Goal: Find contact information: Find contact information

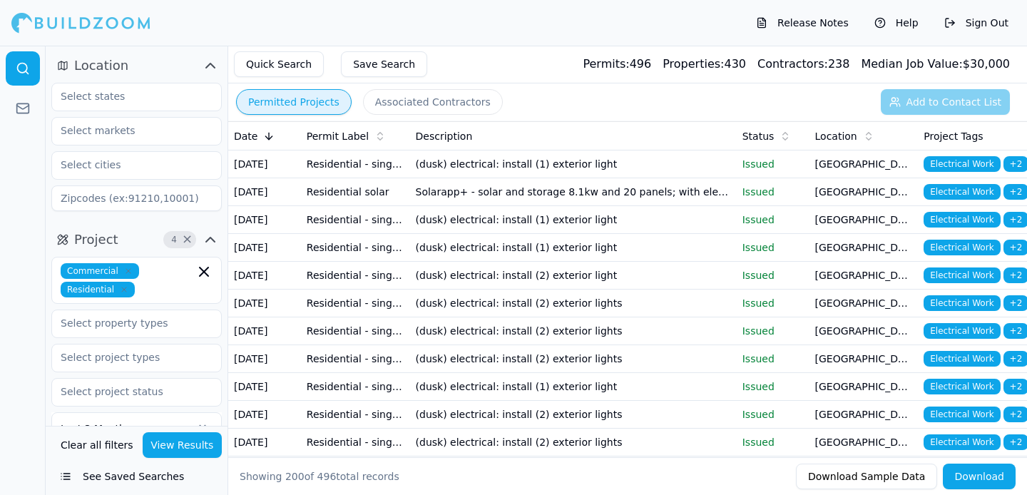
scroll to position [3044, 0]
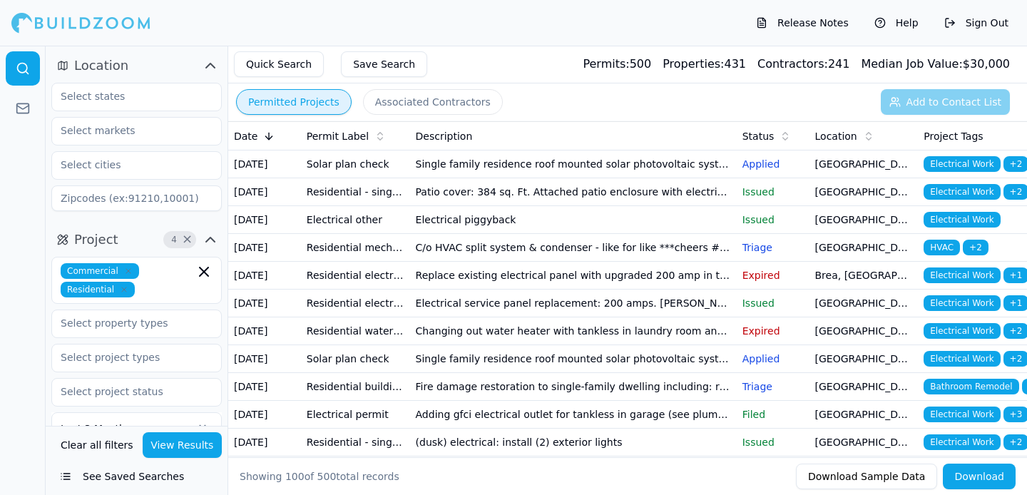
click at [523, 234] on td "Electrical piggyback" at bounding box center [573, 220] width 327 height 28
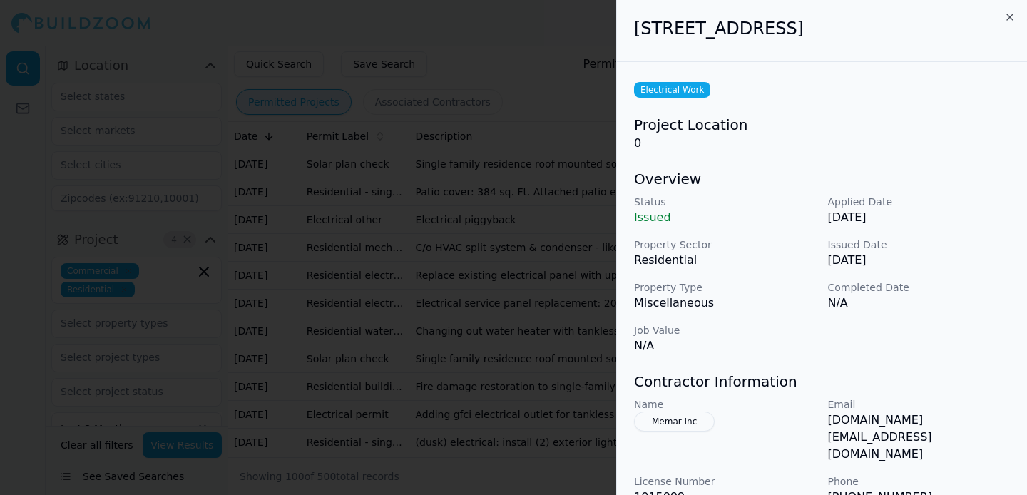
scroll to position [173, 0]
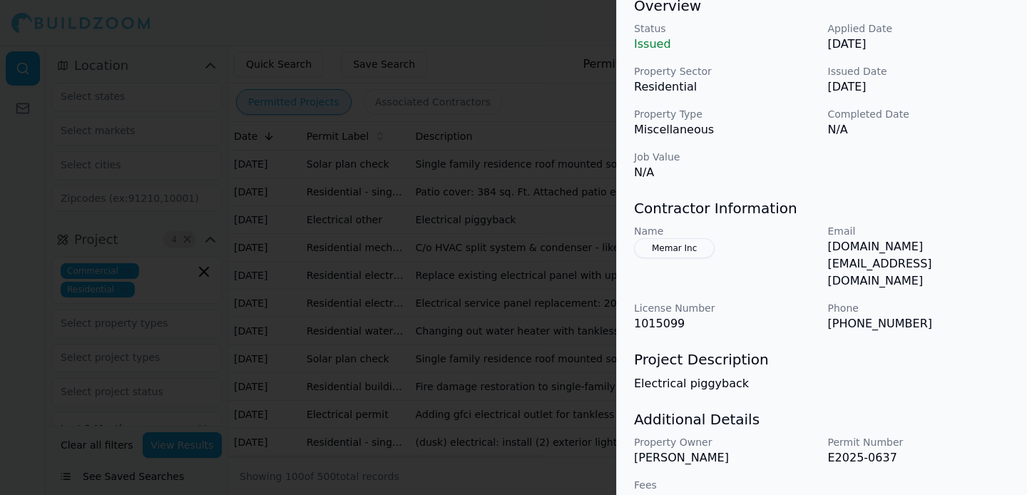
click at [504, 257] on div at bounding box center [513, 247] width 1027 height 495
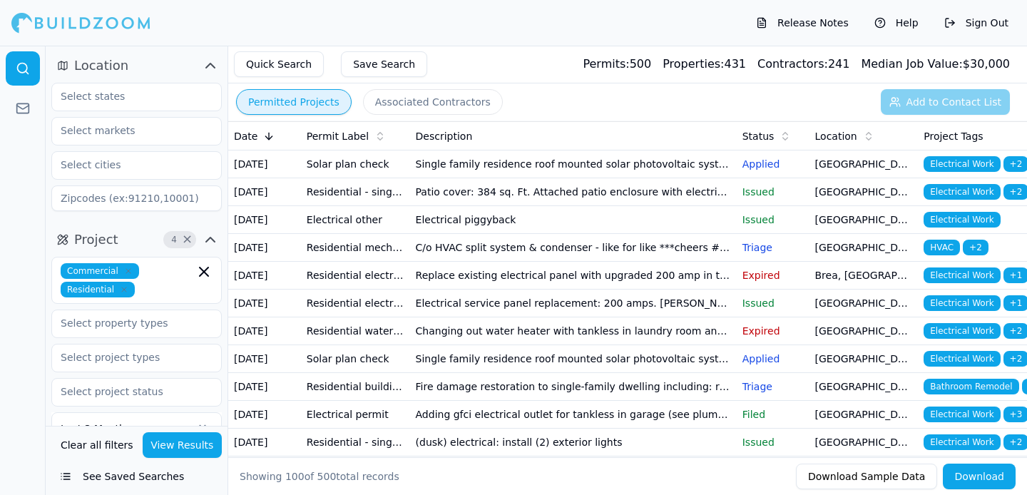
click at [441, 317] on td "Electrical service panel replacement: 200 amps. Edison must verify and confirm …" at bounding box center [573, 303] width 327 height 28
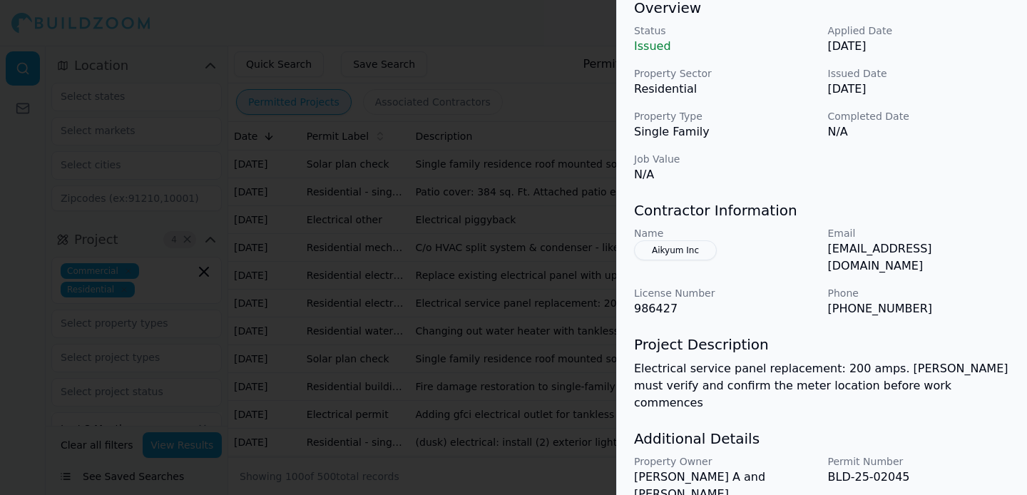
scroll to position [451, 0]
click at [683, 250] on button "Aikyum Inc" at bounding box center [675, 250] width 83 height 20
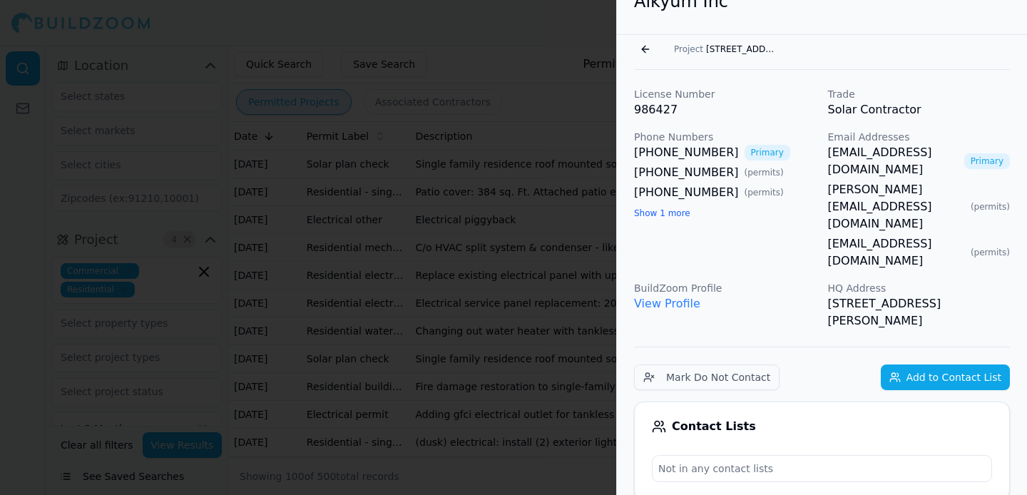
scroll to position [16, 0]
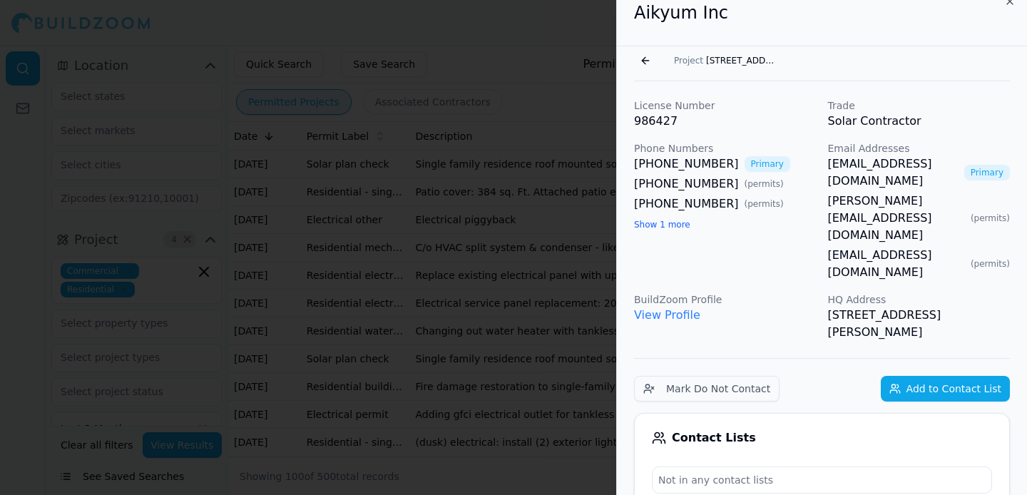
click at [689, 14] on h2 "Aikyum Inc" at bounding box center [822, 12] width 376 height 23
copy div "Aikyum Inc"
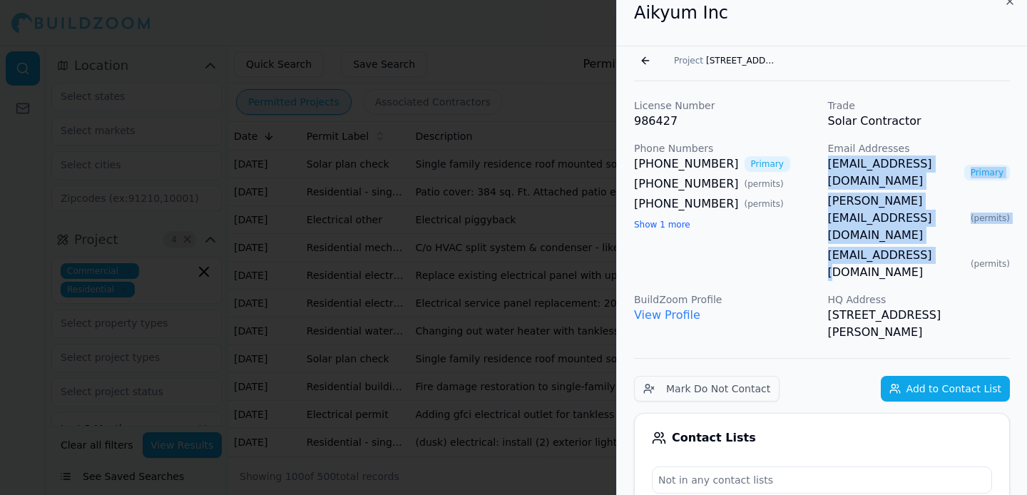
drag, startPoint x: 932, startPoint y: 204, endPoint x: 822, endPoint y: 163, distance: 117.3
click at [822, 163] on div "License Number 986427 Trade Solar Contractor Phone Numbers (714) 902-1462 Prima…" at bounding box center [822, 219] width 376 height 242
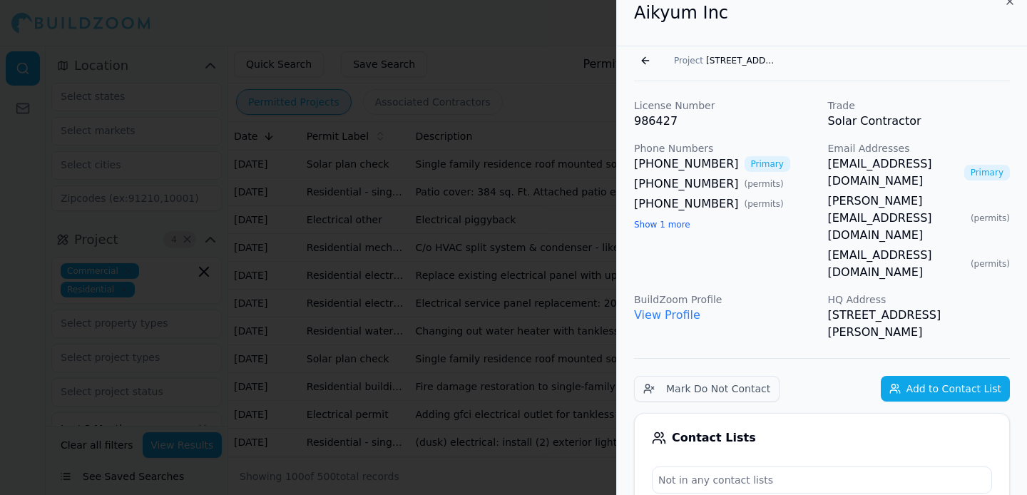
click at [841, 163] on link "harina@aikyum.com" at bounding box center [893, 172] width 130 height 34
click at [935, 376] on button "Add to Contact List" at bounding box center [944, 389] width 129 height 26
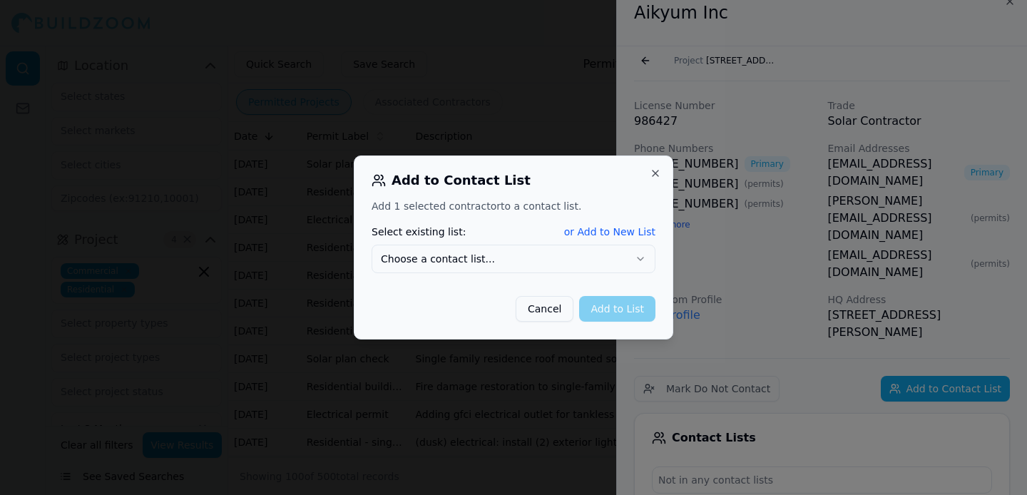
click at [586, 257] on button "Choose a contact list..." at bounding box center [513, 259] width 284 height 29
click at [652, 314] on button "Add to List" at bounding box center [617, 309] width 76 height 26
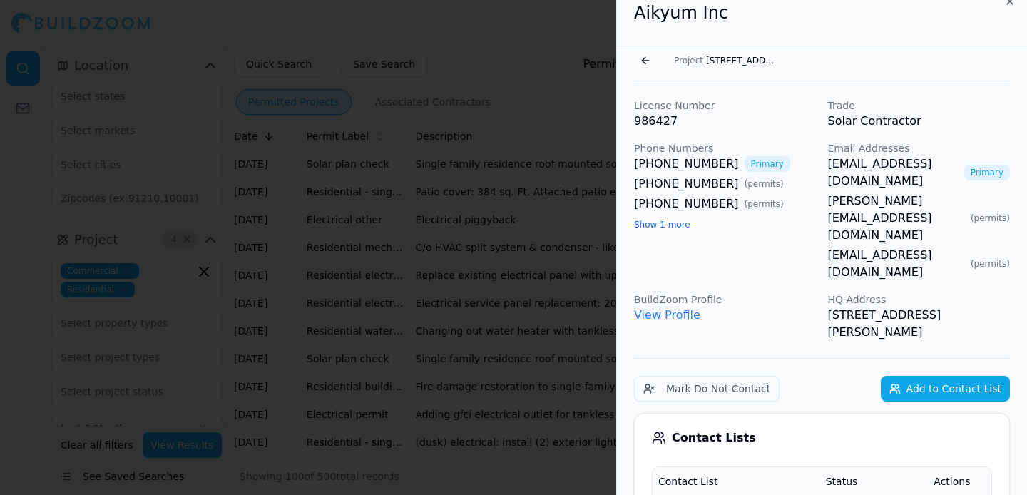
click at [865, 156] on link "harina@aikyum.com" at bounding box center [893, 172] width 130 height 34
drag, startPoint x: 826, startPoint y: 163, endPoint x: 930, endPoint y: 170, distance: 105.0
click at [930, 170] on div "License Number 986427 Trade Solar Contractor Phone Numbers (714) 902-1462 Prima…" at bounding box center [822, 219] width 376 height 242
copy link "harina@aikyum.com"
